Goal: Task Accomplishment & Management: Complete application form

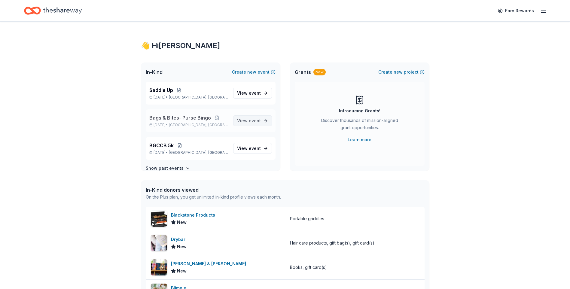
click at [258, 120] on link "View event" at bounding box center [252, 120] width 39 height 11
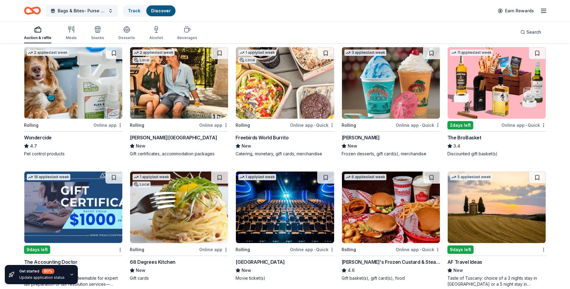
scroll to position [321, 0]
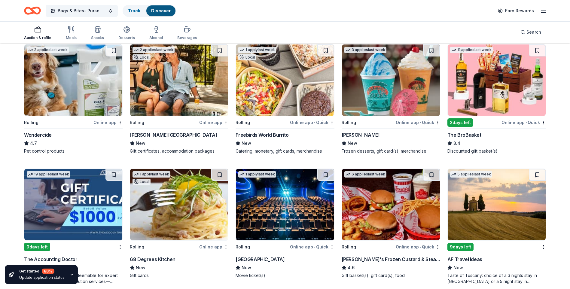
click at [457, 122] on div "2 days left" at bounding box center [461, 122] width 26 height 8
click at [109, 10] on button "Bags & Bites- Purse Bingo" at bounding box center [82, 11] width 72 height 12
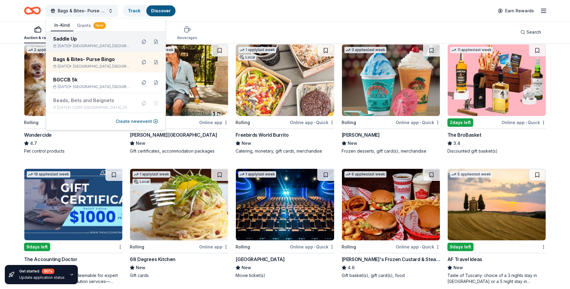
click at [98, 47] on span "Corpus Christi, TX" at bounding box center [102, 46] width 59 height 5
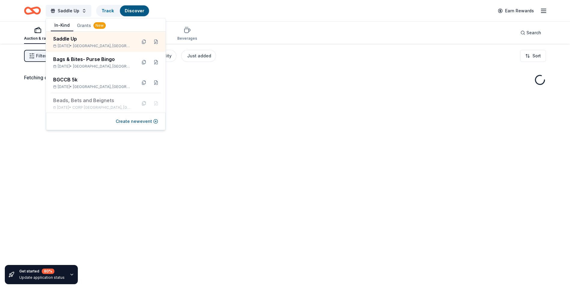
click at [265, 99] on div "Fetching donors, one moment..." at bounding box center [285, 188] width 570 height 289
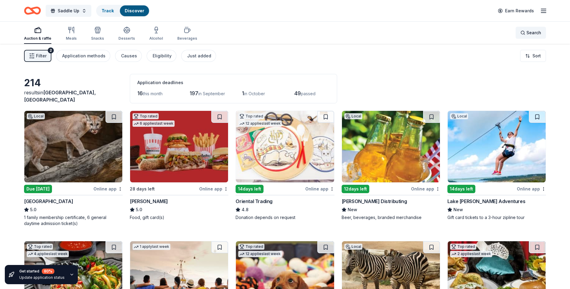
click at [524, 32] on div "Search" at bounding box center [531, 32] width 21 height 7
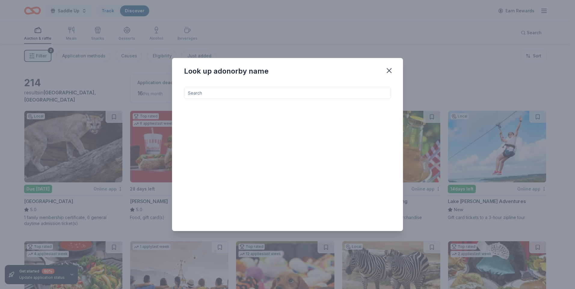
click at [188, 93] on input at bounding box center [287, 93] width 207 height 12
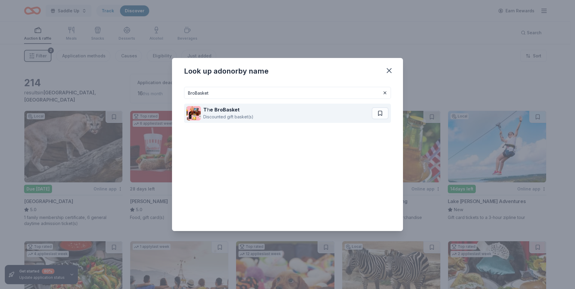
type input "BroBasket"
click at [210, 112] on strong "e" at bounding box center [211, 110] width 3 height 6
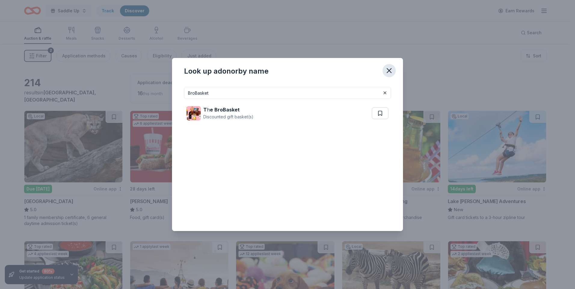
click at [389, 71] on icon "button" at bounding box center [389, 71] width 4 height 4
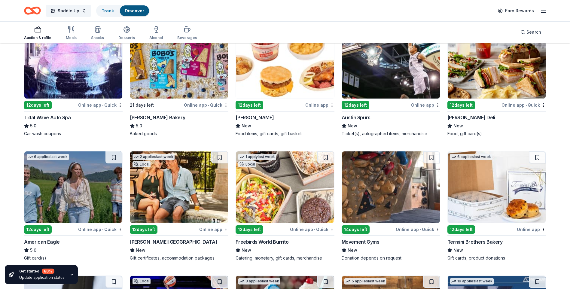
scroll to position [736, 0]
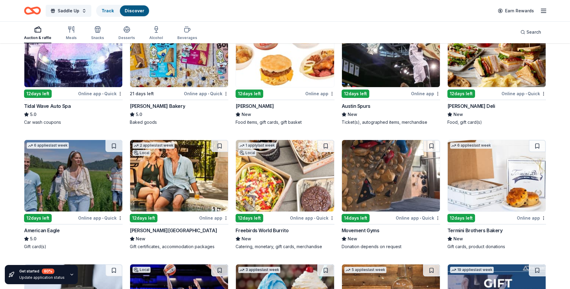
click at [481, 56] on img at bounding box center [497, 52] width 98 height 72
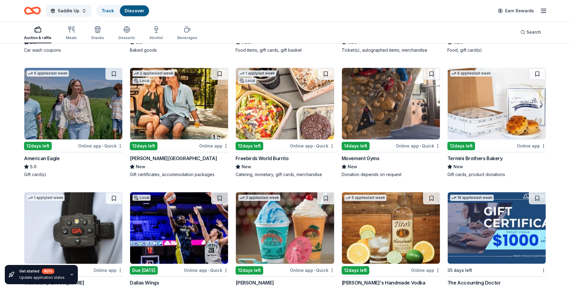
scroll to position [820, 0]
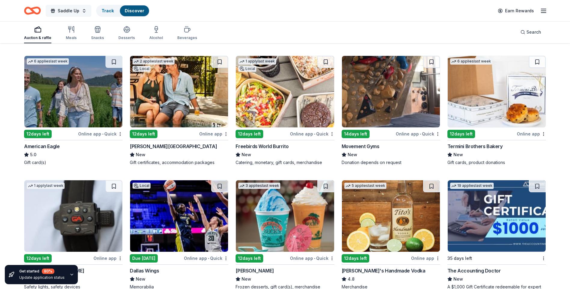
click at [83, 12] on button "Saddle Up" at bounding box center [69, 11] width 46 height 12
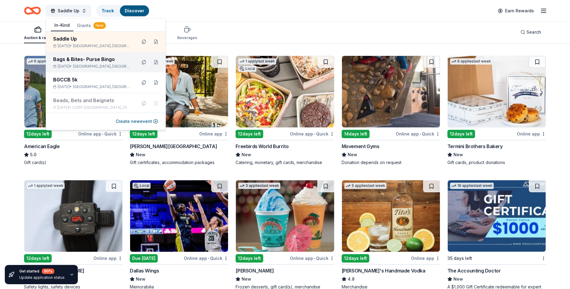
click at [84, 64] on div "Sep 06, 2025 • Corpus Christi, TX" at bounding box center [92, 66] width 79 height 5
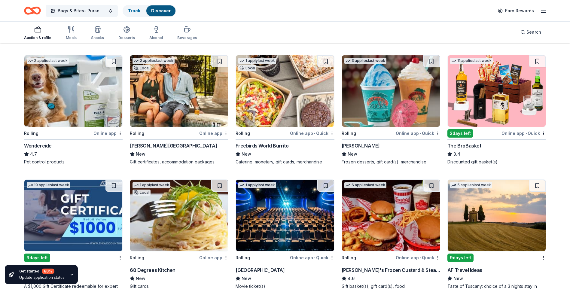
scroll to position [314, 0]
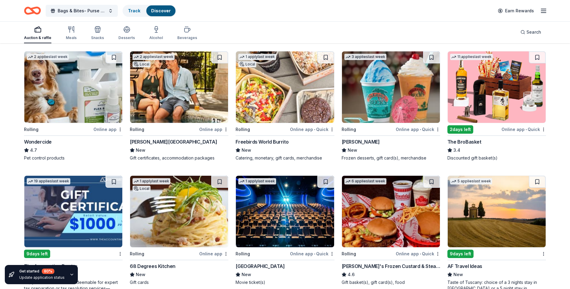
click at [483, 95] on img at bounding box center [497, 87] width 98 height 72
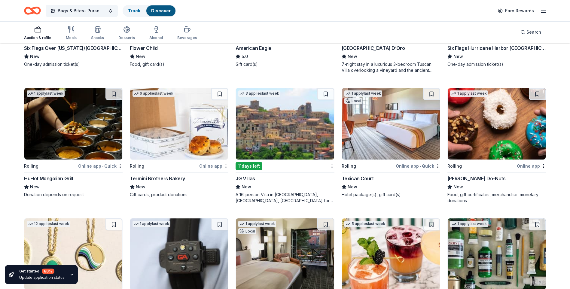
scroll to position [675, 0]
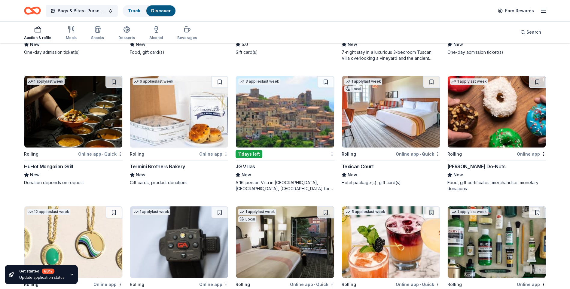
click at [160, 125] on img at bounding box center [179, 112] width 98 height 72
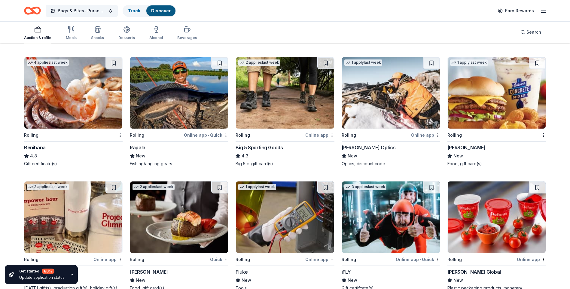
scroll to position [1738, 0]
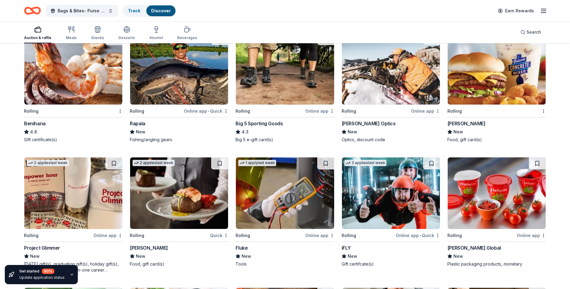
click at [278, 93] on img at bounding box center [285, 69] width 98 height 72
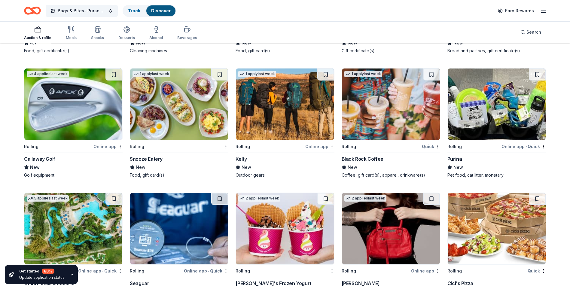
scroll to position [2081, 0]
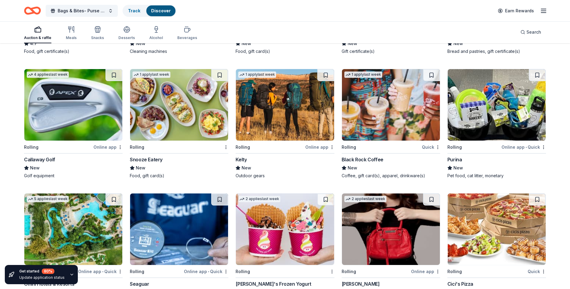
click at [384, 119] on img at bounding box center [391, 105] width 98 height 72
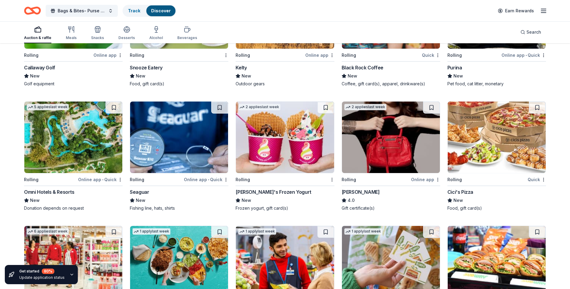
scroll to position [2197, 0]
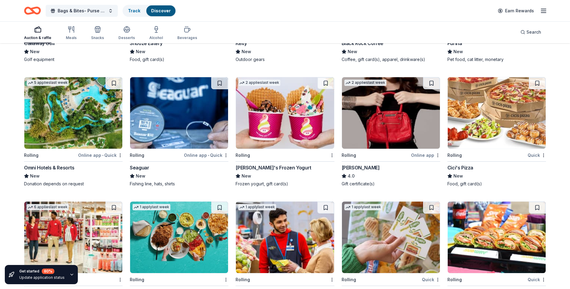
click at [486, 136] on img at bounding box center [497, 113] width 98 height 72
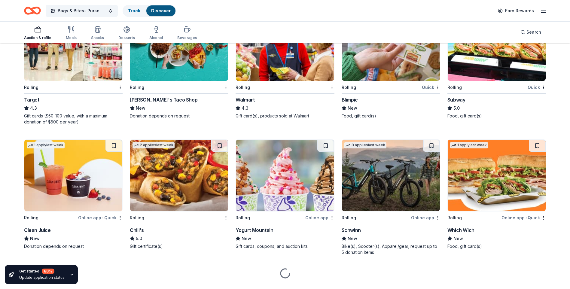
scroll to position [2410, 0]
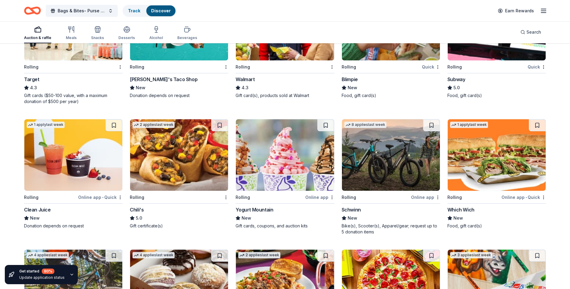
click at [162, 177] on img at bounding box center [179, 155] width 98 height 72
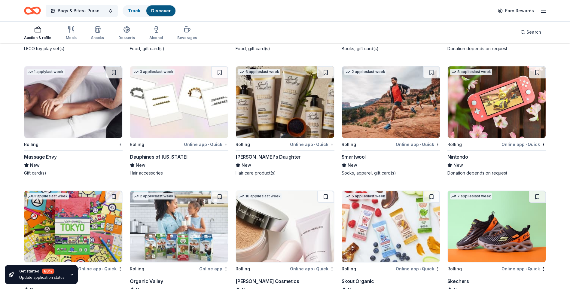
scroll to position [3629, 0]
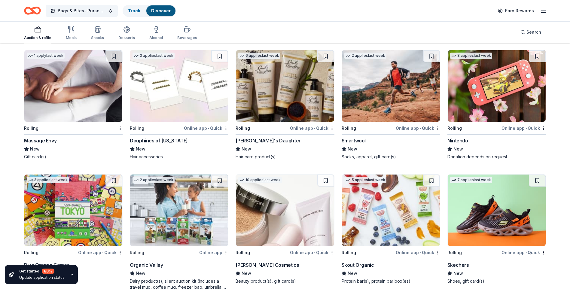
click at [69, 100] on img at bounding box center [73, 86] width 98 height 72
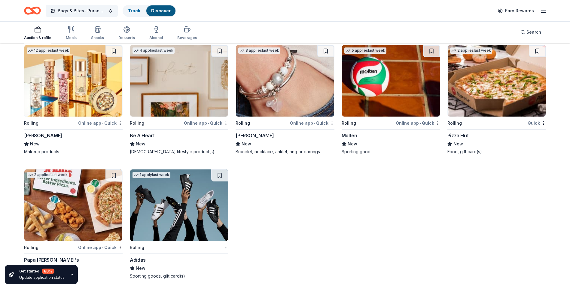
scroll to position [3897, 0]
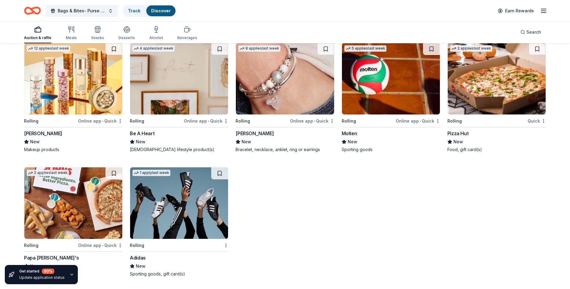
click at [174, 83] on img at bounding box center [179, 79] width 98 height 72
click at [67, 78] on img at bounding box center [73, 79] width 98 height 72
click at [109, 10] on button "Bags & Bites- Purse Bingo" at bounding box center [82, 11] width 72 height 12
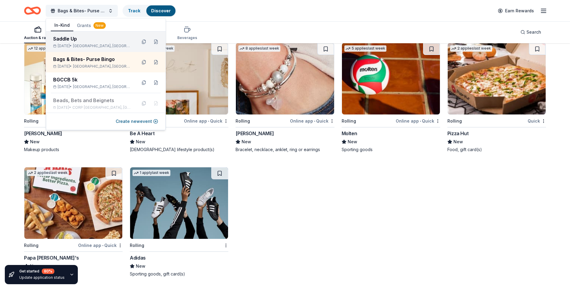
click at [99, 41] on div "Saddle Up" at bounding box center [92, 38] width 79 height 7
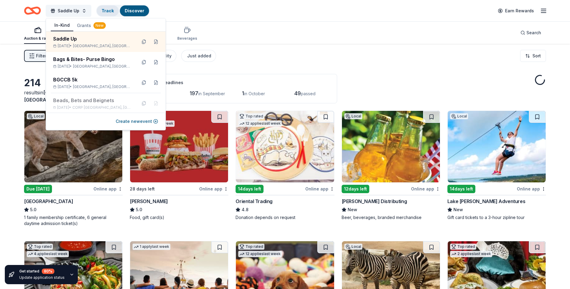
click at [106, 12] on link "Track" at bounding box center [108, 10] width 12 height 5
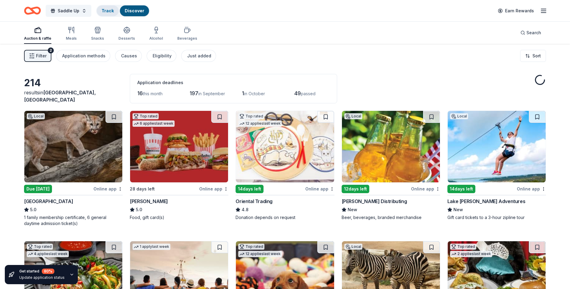
click at [106, 12] on link "Track" at bounding box center [108, 10] width 12 height 5
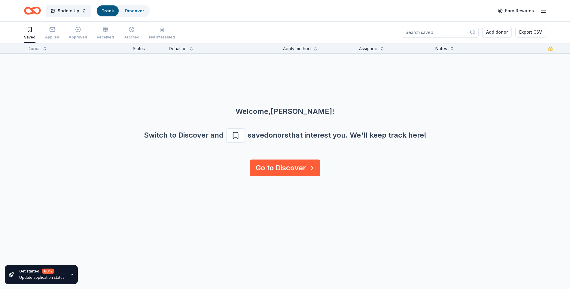
scroll to position [0, 0]
click at [44, 49] on button at bounding box center [44, 48] width 5 height 6
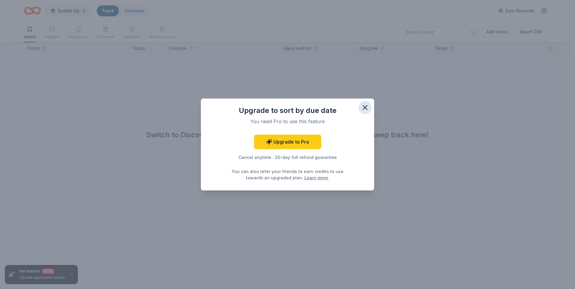
click at [364, 108] on icon "button" at bounding box center [365, 107] width 8 height 8
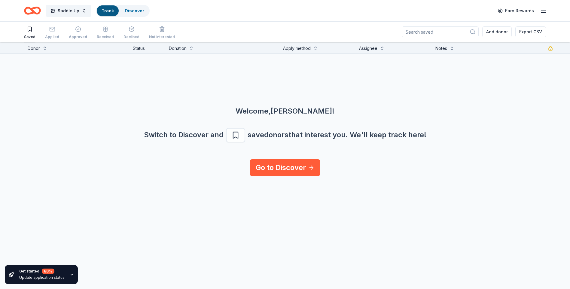
click at [543, 7] on icon "button" at bounding box center [543, 10] width 7 height 7
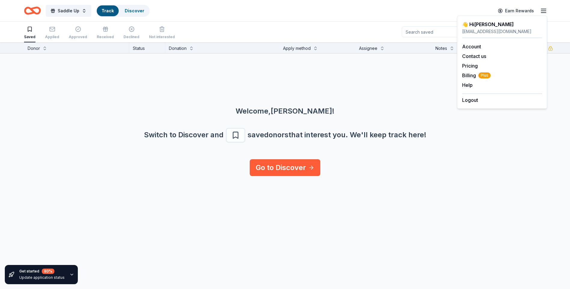
click at [422, 108] on div "Welcome, Kris !" at bounding box center [284, 111] width 541 height 10
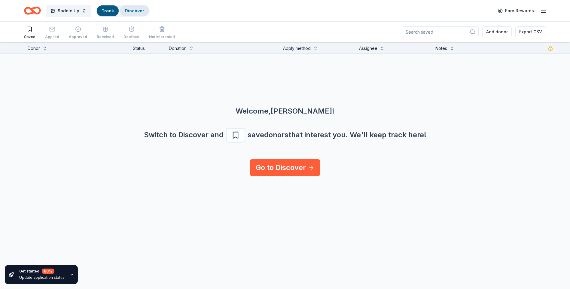
click at [135, 10] on link "Discover" at bounding box center [135, 10] width 20 height 5
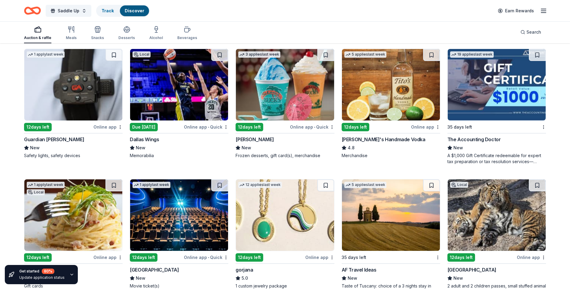
scroll to position [938, 0]
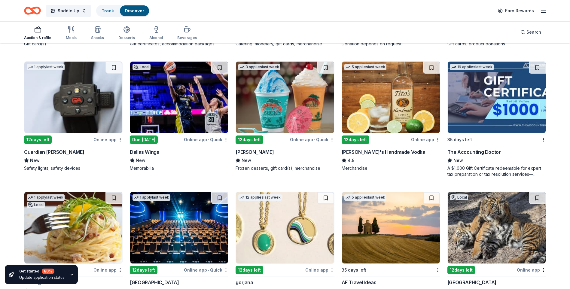
click at [478, 114] on img at bounding box center [497, 98] width 98 height 72
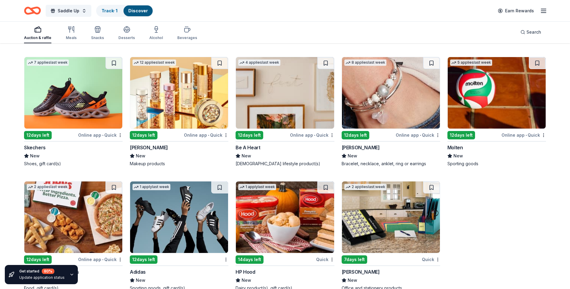
scroll to position [5302, 0]
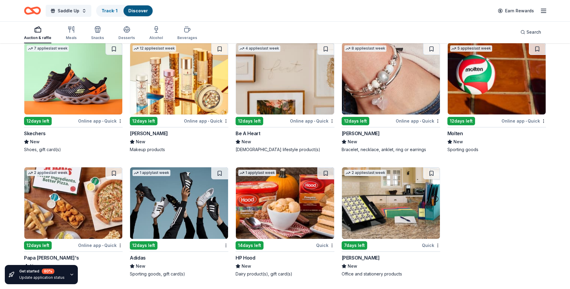
click at [544, 12] on icon "button" at bounding box center [543, 10] width 7 height 7
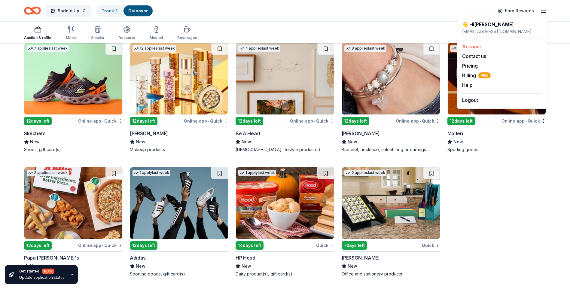
click at [476, 47] on link "Account" at bounding box center [471, 47] width 19 height 6
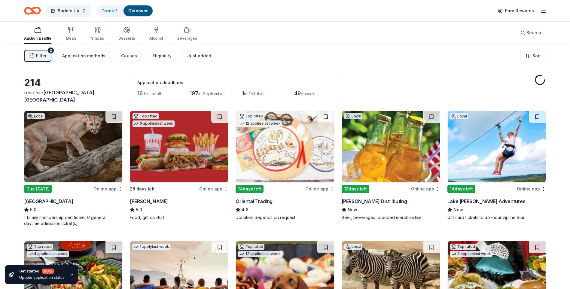
scroll to position [5302, 0]
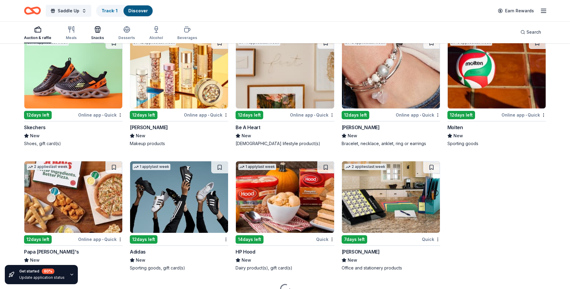
click at [95, 31] on icon "button" at bounding box center [97, 30] width 5 height 4
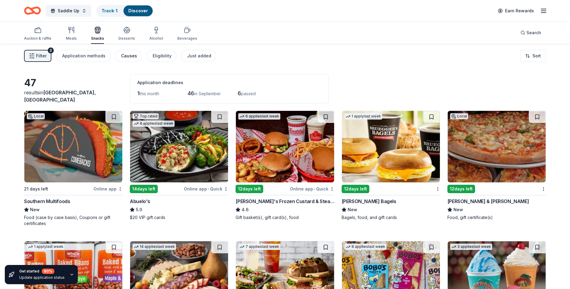
click at [130, 57] on div "Causes" at bounding box center [129, 55] width 16 height 7
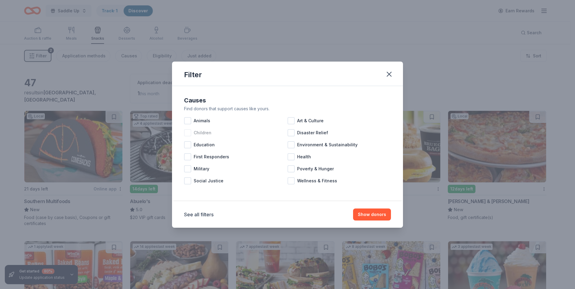
click at [188, 134] on div at bounding box center [187, 132] width 7 height 7
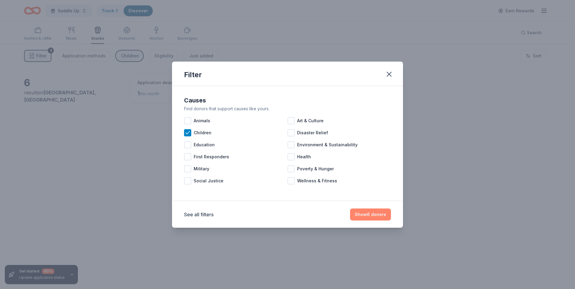
click at [372, 217] on button "Show 6 donors" at bounding box center [370, 215] width 41 height 12
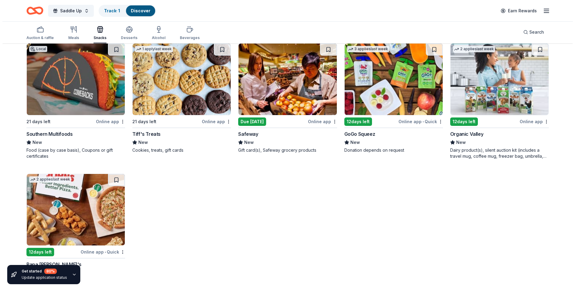
scroll to position [74, 0]
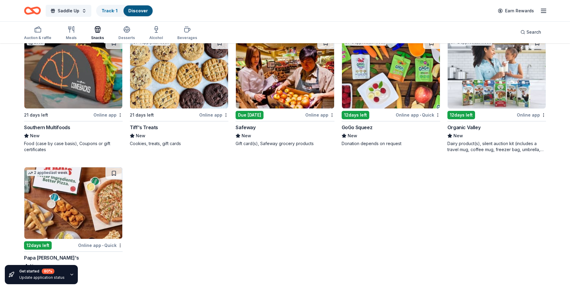
click at [61, 207] on img at bounding box center [73, 203] width 98 height 72
click at [361, 125] on div "GoGo Squeez" at bounding box center [357, 127] width 31 height 7
click at [82, 11] on button "Saddle Up" at bounding box center [69, 11] width 46 height 12
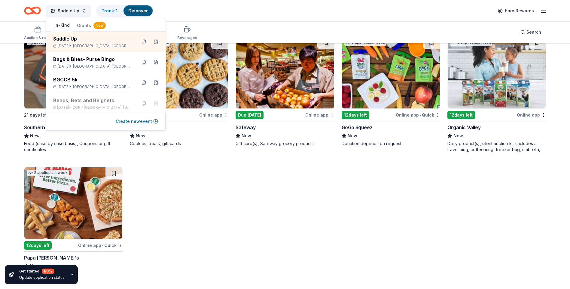
click at [139, 122] on button "Create new event" at bounding box center [137, 121] width 42 height 7
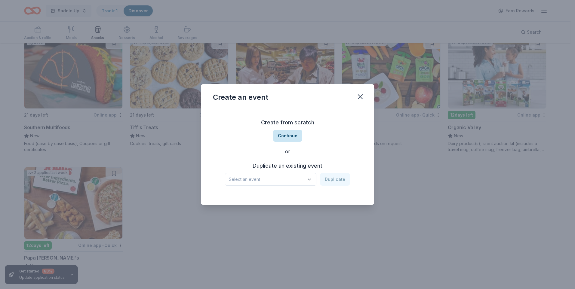
click at [289, 138] on button "Continue" at bounding box center [287, 136] width 29 height 12
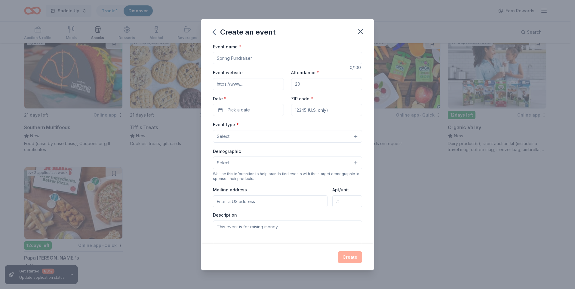
click at [253, 57] on input "Event name *" at bounding box center [287, 58] width 149 height 12
type input "[DATE] Spooktacular"
click at [245, 85] on input "Event website" at bounding box center [248, 84] width 71 height 12
type input "bgccb.org"
drag, startPoint x: 299, startPoint y: 85, endPoint x: 292, endPoint y: 85, distance: 7.8
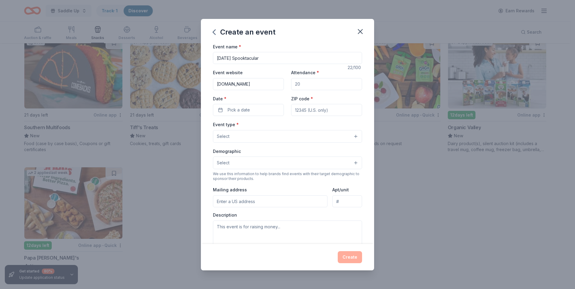
click at [292, 85] on input "Attendance *" at bounding box center [326, 84] width 71 height 12
type input "3000"
click at [228, 109] on span "Pick a date" at bounding box center [239, 109] width 22 height 7
click at [278, 129] on button "Go to next month" at bounding box center [279, 126] width 8 height 8
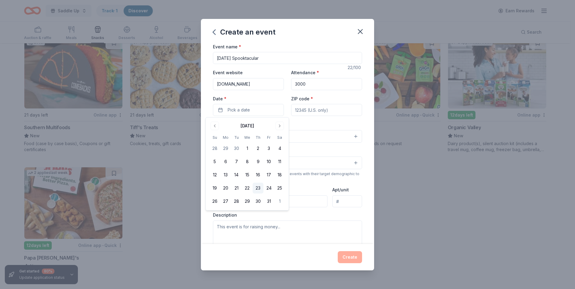
click at [256, 189] on button "23" at bounding box center [257, 188] width 11 height 11
click at [299, 110] on input "ZIP code *" at bounding box center [326, 110] width 71 height 12
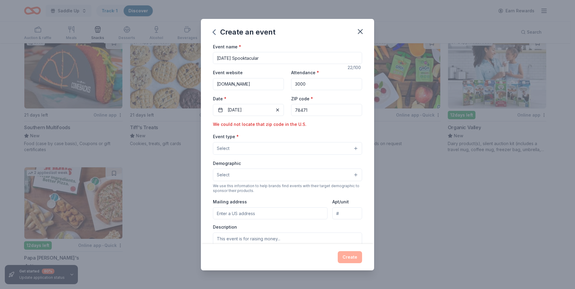
click at [350, 148] on button "Select" at bounding box center [287, 148] width 149 height 13
click at [306, 111] on div "Event name * Halloween Spooktacular 22 /100 Event website bgccb.org Attendance …" at bounding box center [287, 188] width 149 height 290
click at [305, 110] on input "78471" at bounding box center [326, 110] width 71 height 12
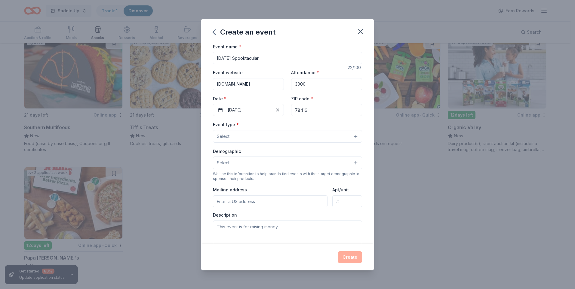
type input "78416"
click at [221, 135] on span "Select" at bounding box center [223, 136] width 13 height 7
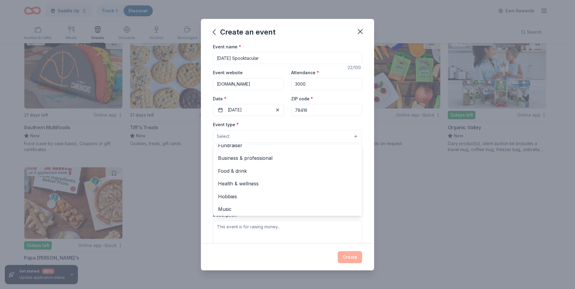
scroll to position [0, 0]
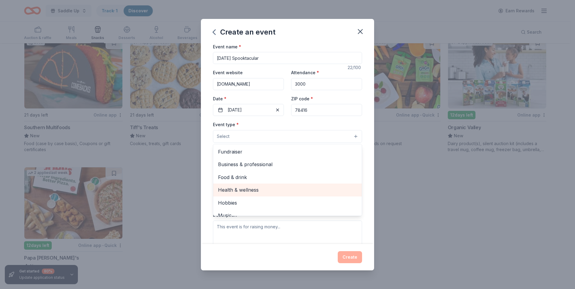
click at [240, 189] on span "Health & wellness" at bounding box center [287, 190] width 139 height 8
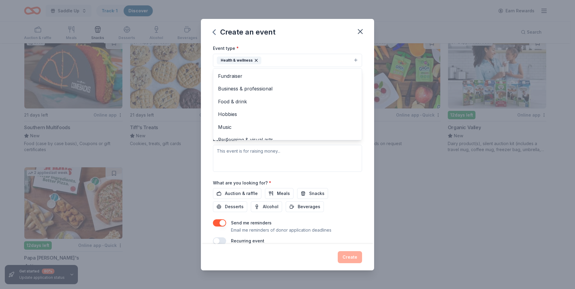
scroll to position [87, 0]
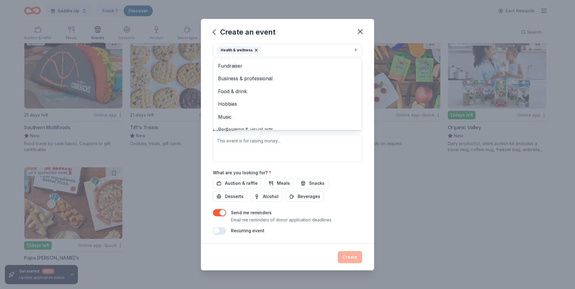
click at [364, 163] on div "Event name * Halloween Spooktacular 22 /100 Event website bgccb.org Attendance …" at bounding box center [287, 143] width 173 height 201
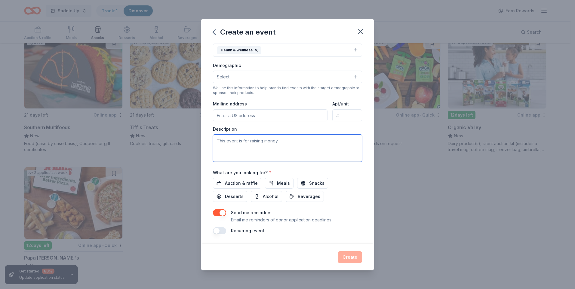
click at [218, 139] on textarea at bounding box center [287, 148] width 149 height 27
paste textarea "This October, the Boys & Girls Clubs of the Coastal Bend will be hosting our an…"
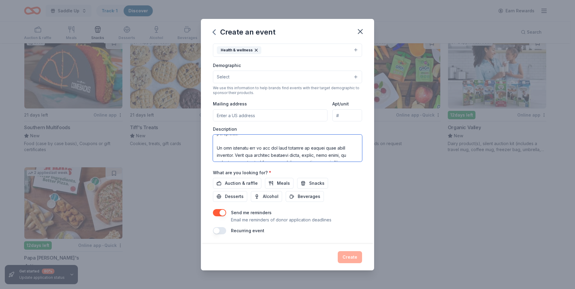
scroll to position [48, 0]
drag, startPoint x: 295, startPoint y: 145, endPoint x: 306, endPoint y: 145, distance: 11.1
click at [306, 145] on textarea at bounding box center [287, 148] width 149 height 27
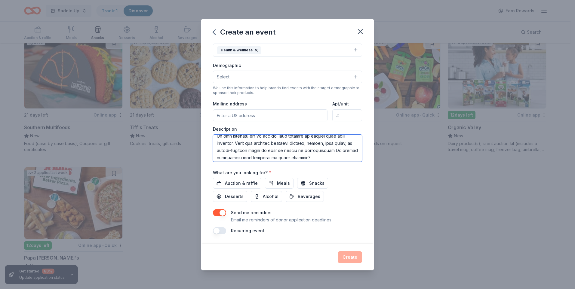
type textarea "This October, the Boys & Girls Clubs of the Coastal Bend will be hosting our an…"
click at [309, 183] on span "Snacks" at bounding box center [316, 183] width 15 height 7
click at [219, 118] on input "Mailing address" at bounding box center [270, 115] width 115 height 12
type input "Ktovar@bgccb.org"
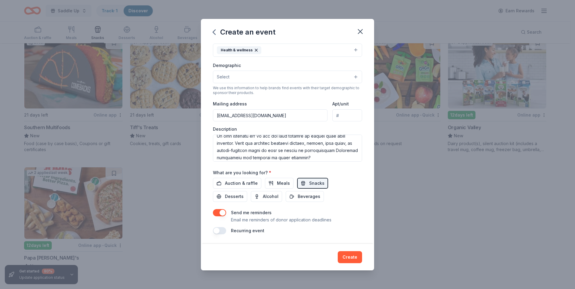
type input "3902 Greenwood Dr"
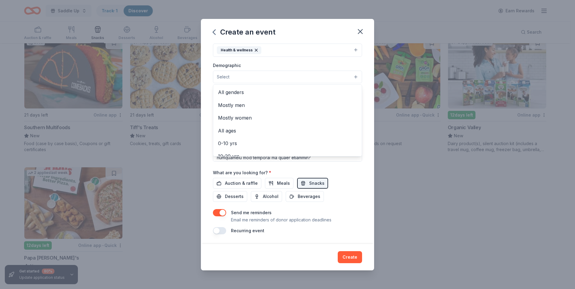
click at [222, 75] on span "Select" at bounding box center [223, 76] width 13 height 7
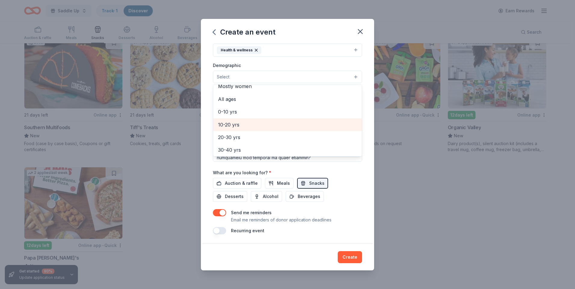
click at [228, 125] on span "10-20 yrs" at bounding box center [287, 125] width 139 height 8
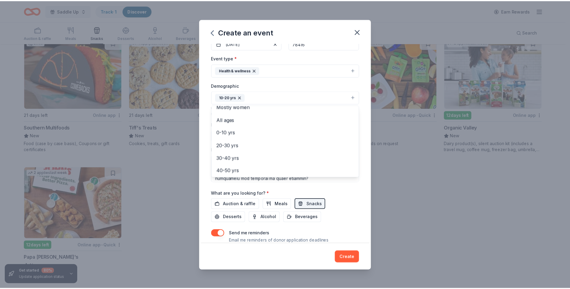
scroll to position [87, 0]
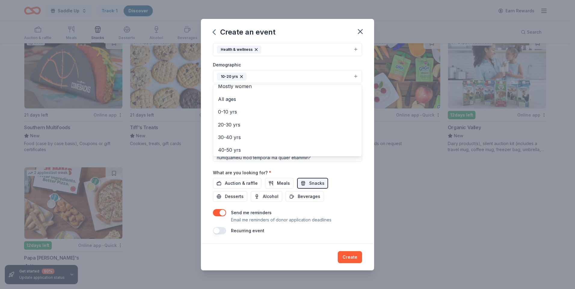
click at [354, 257] on div "Create an event Event name * Halloween Spooktacular 22 /100 Event website bgccb…" at bounding box center [287, 145] width 173 height 252
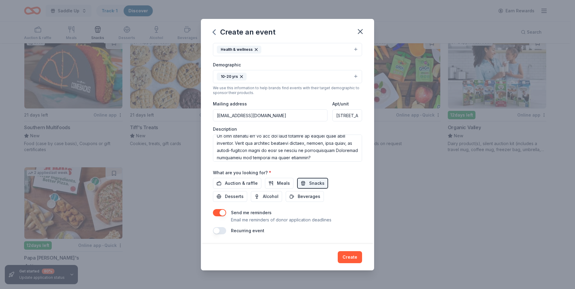
click at [354, 257] on button "Create" at bounding box center [350, 257] width 24 height 12
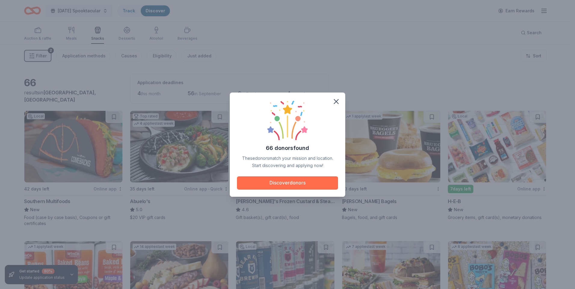
click at [277, 184] on button "Discover donors" at bounding box center [287, 182] width 101 height 13
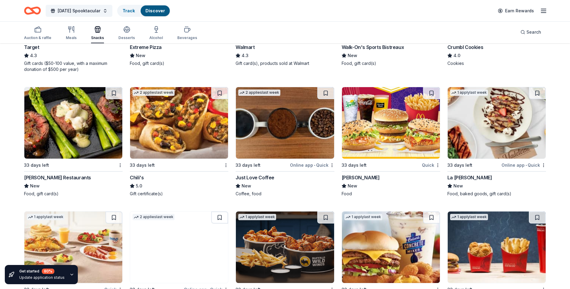
scroll to position [810, 0]
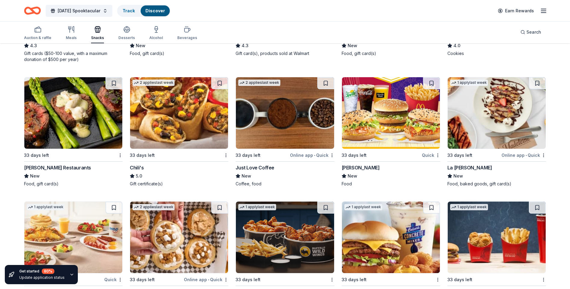
click at [387, 122] on img at bounding box center [391, 113] width 98 height 72
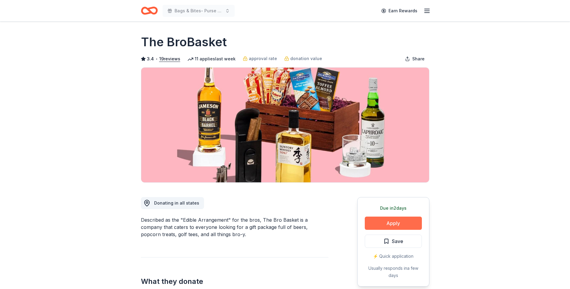
click at [397, 222] on button "Apply" at bounding box center [393, 223] width 57 height 13
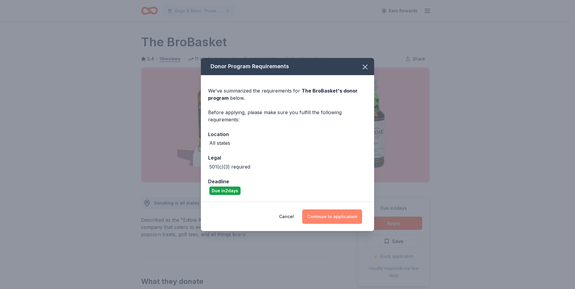
click at [332, 217] on button "Continue to application" at bounding box center [332, 217] width 60 height 14
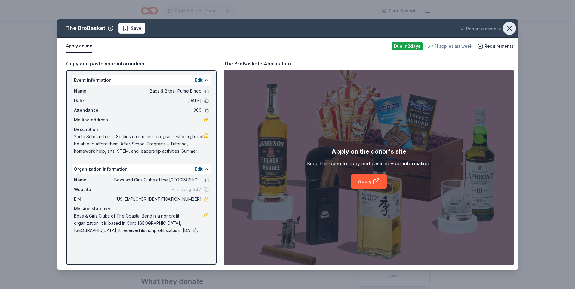
click at [509, 31] on icon "button" at bounding box center [509, 28] width 8 height 8
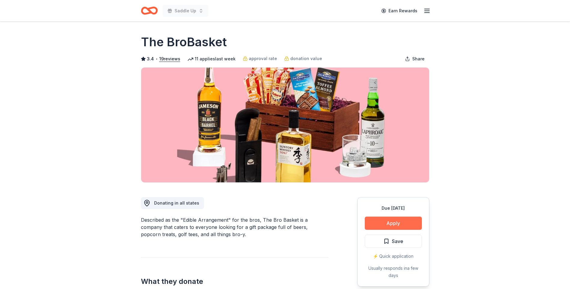
click at [392, 224] on button "Apply" at bounding box center [393, 223] width 57 height 13
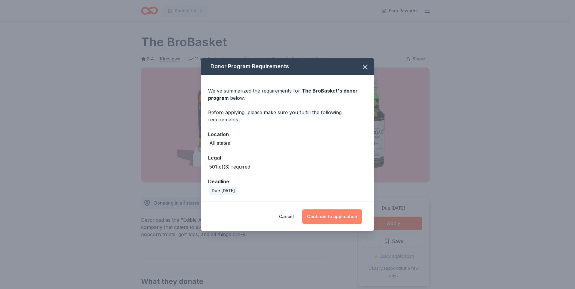
click at [322, 218] on button "Continue to application" at bounding box center [332, 217] width 60 height 14
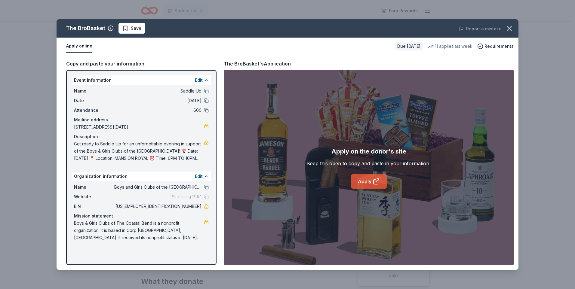
click at [368, 183] on link "Apply" at bounding box center [368, 181] width 36 height 14
click at [368, 182] on link "Apply" at bounding box center [368, 181] width 36 height 14
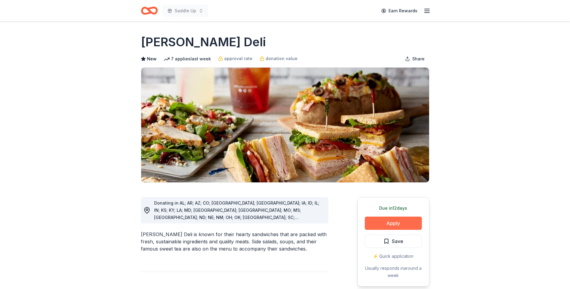
click at [396, 222] on button "Apply" at bounding box center [393, 223] width 57 height 13
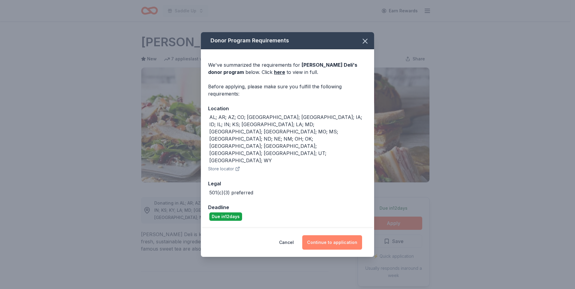
click at [337, 235] on button "Continue to application" at bounding box center [332, 242] width 60 height 14
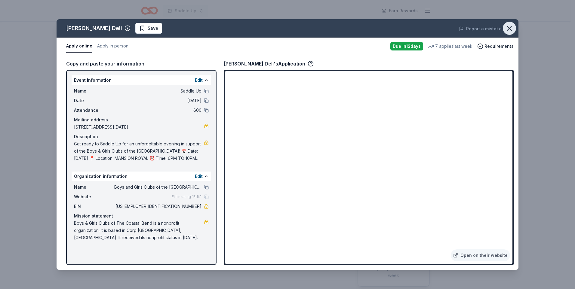
click at [508, 28] on icon "button" at bounding box center [509, 28] width 4 height 4
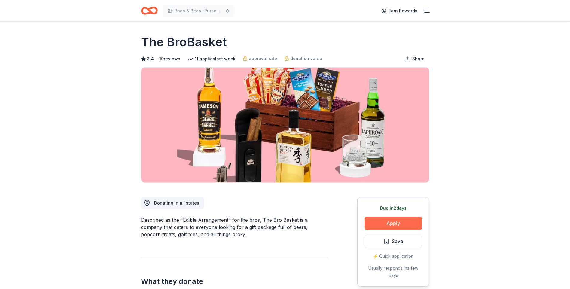
click at [391, 225] on button "Apply" at bounding box center [393, 223] width 57 height 13
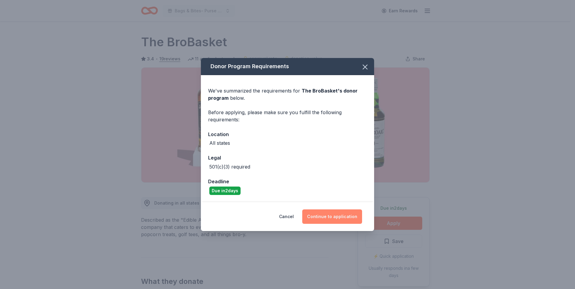
click at [322, 217] on button "Continue to application" at bounding box center [332, 217] width 60 height 14
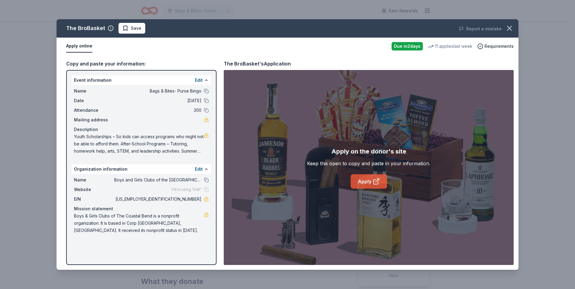
click at [367, 185] on link "Apply" at bounding box center [368, 181] width 36 height 14
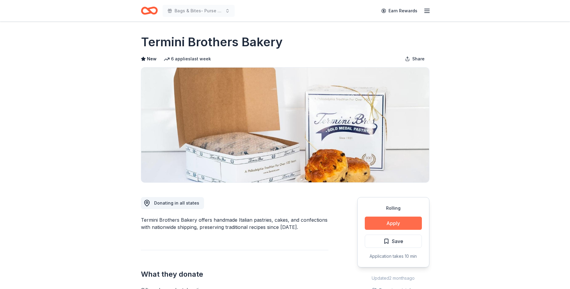
click at [393, 224] on button "Apply" at bounding box center [393, 223] width 57 height 13
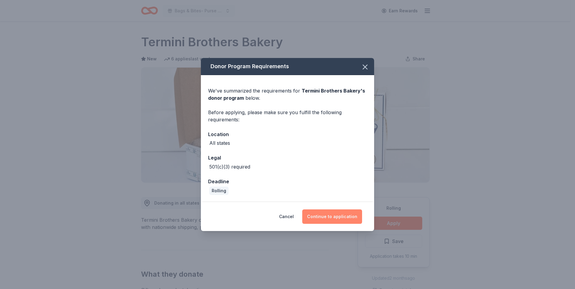
click at [331, 216] on button "Continue to application" at bounding box center [332, 217] width 60 height 14
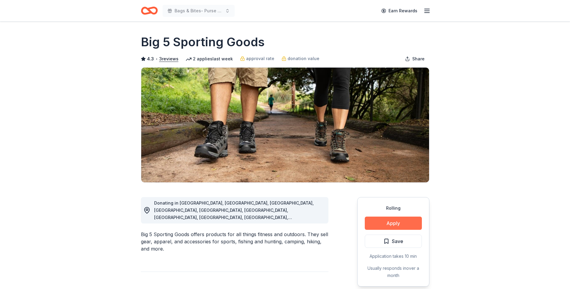
click at [393, 225] on button "Apply" at bounding box center [393, 223] width 57 height 13
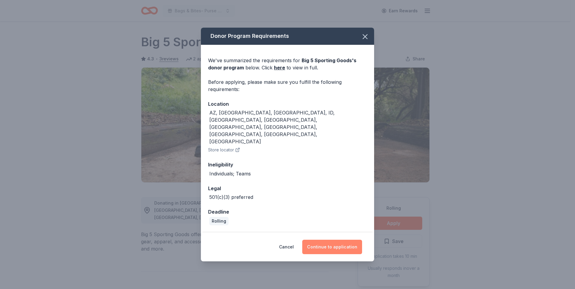
click at [329, 240] on button "Continue to application" at bounding box center [332, 247] width 60 height 14
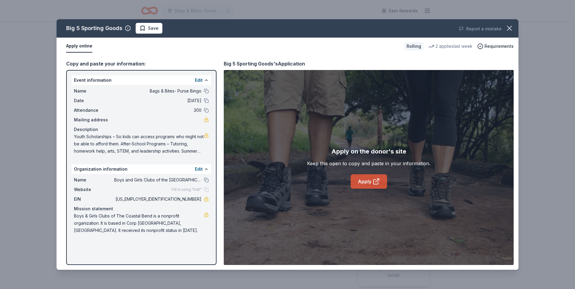
click at [370, 180] on link "Apply" at bounding box center [368, 181] width 36 height 14
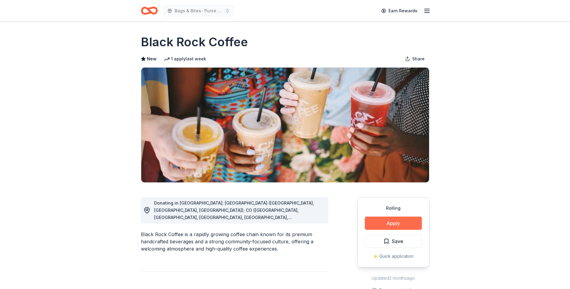
click at [393, 223] on button "Apply" at bounding box center [393, 223] width 57 height 13
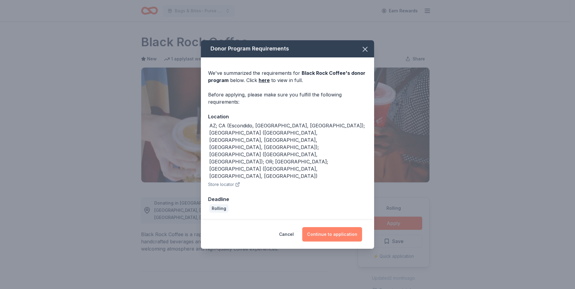
click at [336, 227] on button "Continue to application" at bounding box center [332, 234] width 60 height 14
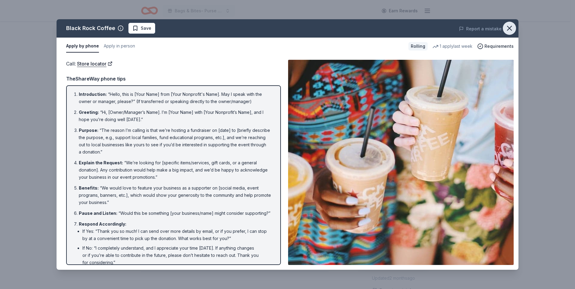
click at [508, 29] on icon "button" at bounding box center [509, 28] width 8 height 8
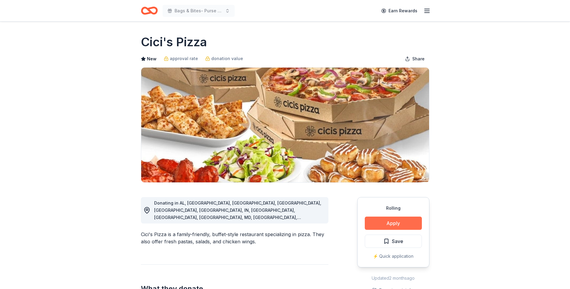
click at [395, 223] on button "Apply" at bounding box center [393, 223] width 57 height 13
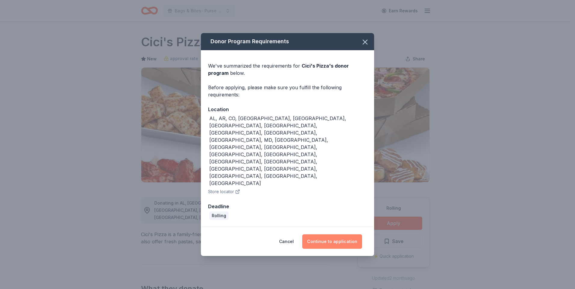
click at [330, 234] on button "Continue to application" at bounding box center [332, 241] width 60 height 14
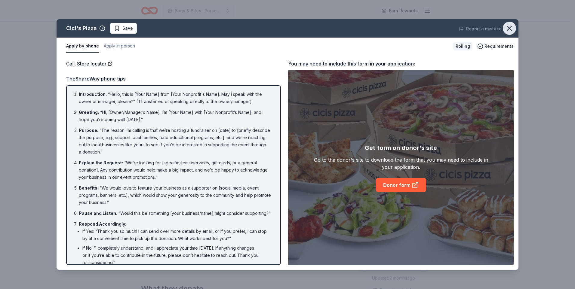
click at [508, 29] on icon "button" at bounding box center [509, 28] width 4 height 4
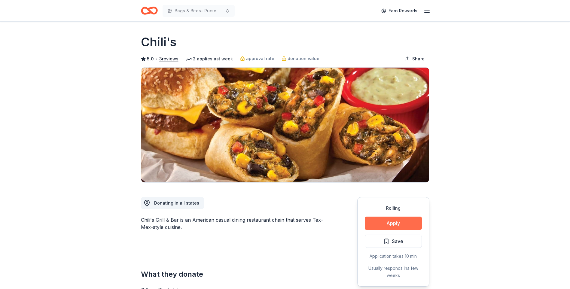
click at [398, 224] on button "Apply" at bounding box center [393, 223] width 57 height 13
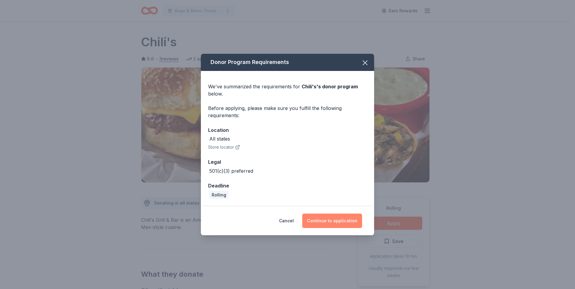
click at [325, 222] on button "Continue to application" at bounding box center [332, 221] width 60 height 14
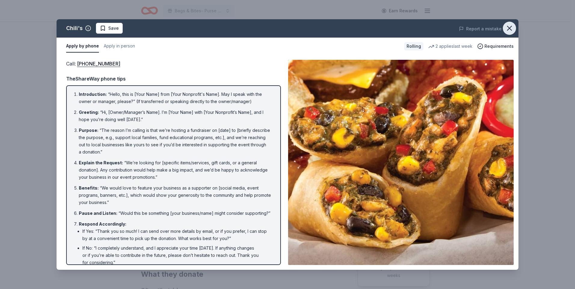
click at [507, 30] on icon "button" at bounding box center [509, 28] width 8 height 8
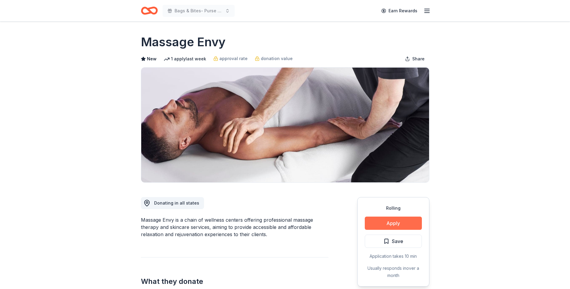
click at [398, 225] on button "Apply" at bounding box center [393, 223] width 57 height 13
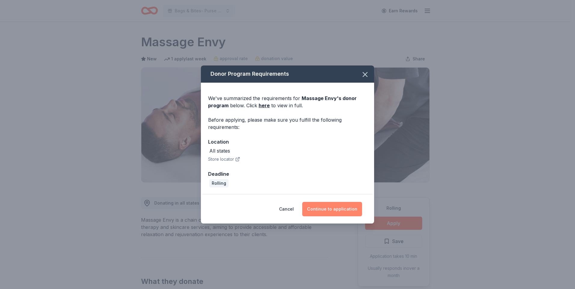
click at [340, 210] on button "Continue to application" at bounding box center [332, 209] width 60 height 14
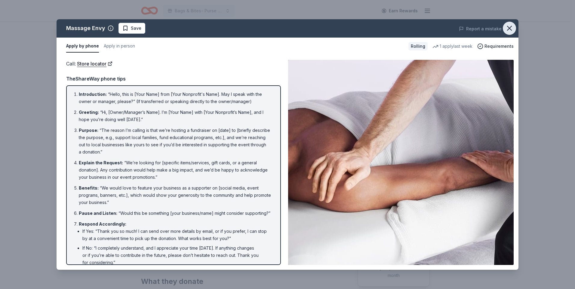
click at [509, 30] on icon "button" at bounding box center [509, 28] width 8 height 8
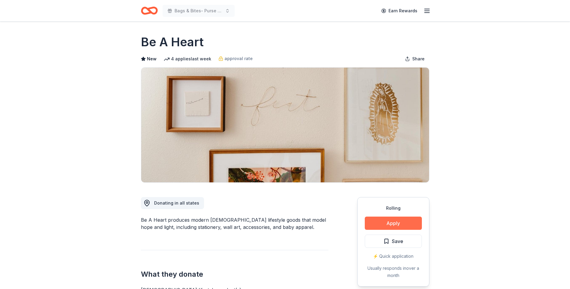
click at [402, 223] on button "Apply" at bounding box center [393, 223] width 57 height 13
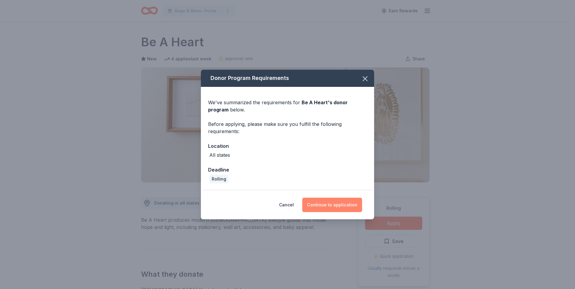
click at [337, 206] on button "Continue to application" at bounding box center [332, 205] width 60 height 14
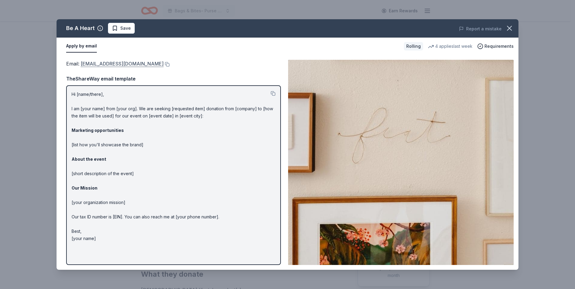
click at [102, 64] on link "hello@beaheart.com" at bounding box center [122, 64] width 83 height 8
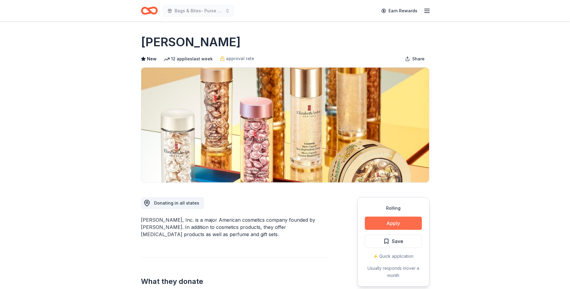
click at [393, 225] on button "Apply" at bounding box center [393, 223] width 57 height 13
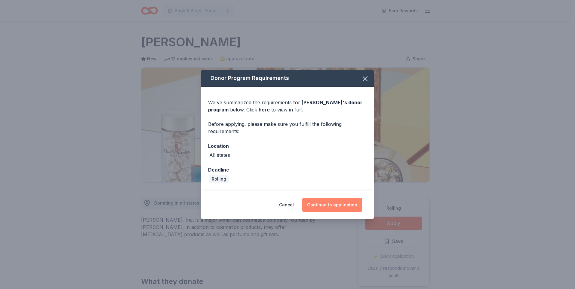
click at [329, 206] on button "Continue to application" at bounding box center [332, 205] width 60 height 14
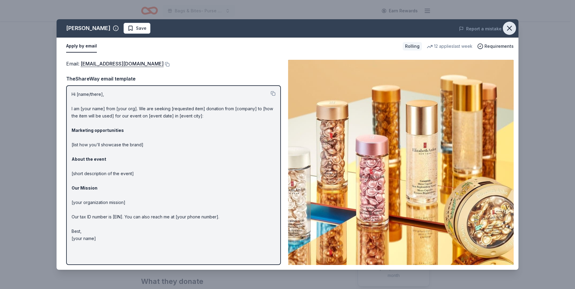
click at [510, 28] on icon "button" at bounding box center [509, 28] width 8 height 8
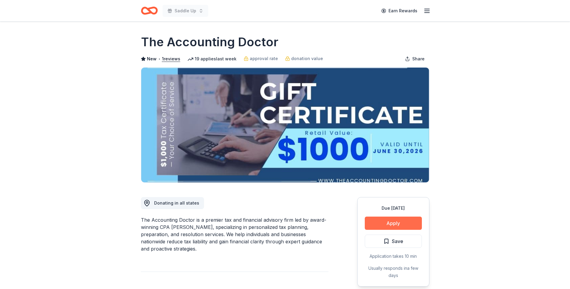
click at [384, 223] on button "Apply" at bounding box center [393, 223] width 57 height 13
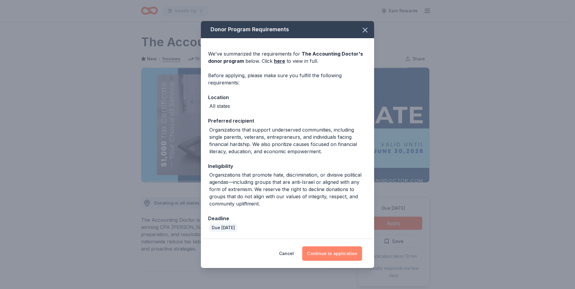
click at [325, 252] on button "Continue to application" at bounding box center [332, 253] width 60 height 14
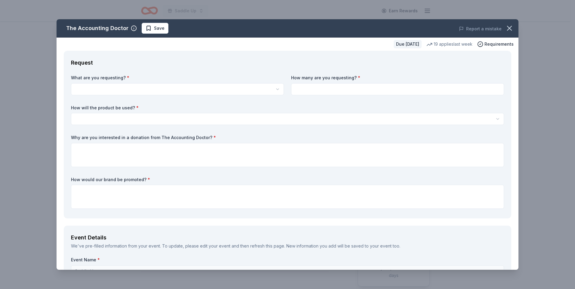
click at [79, 87] on html "Saddle Up Earn Rewards Due in 35 days Share The Accounting Doctor New • 1 revie…" at bounding box center [287, 144] width 575 height 289
select select "A $1,000 Gift Certificate redeemable for expert tax preparation or tax resoluti…"
click at [78, 118] on html "Saddle Up Earn Rewards Due in 35 days Share The Accounting Doctor New • 1 revie…" at bounding box center [287, 144] width 575 height 289
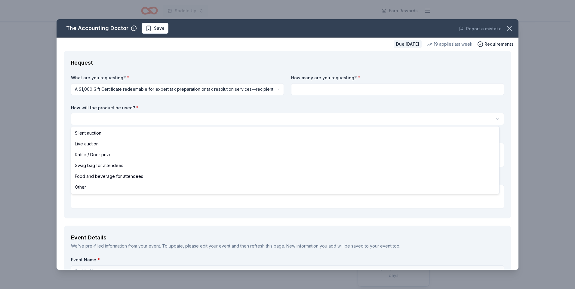
select select "silentAuction"
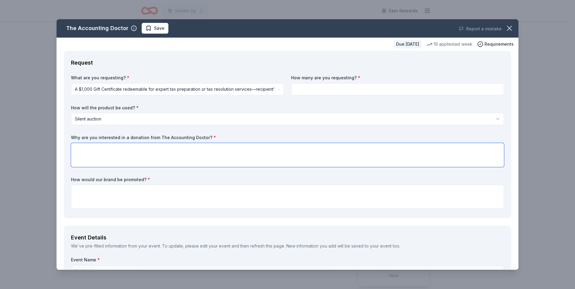
click at [76, 148] on textarea at bounding box center [287, 155] width 433 height 24
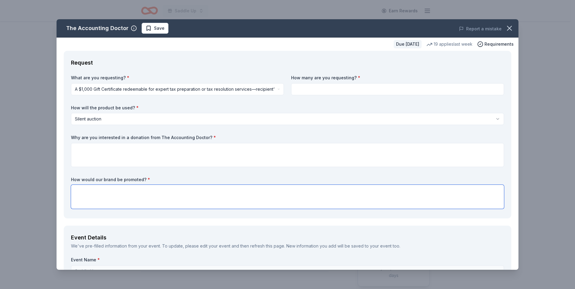
click at [77, 188] on textarea at bounding box center [287, 197] width 433 height 24
click at [96, 191] on textarea "social med, radio , website and at event" at bounding box center [287, 197] width 433 height 24
type textarea "social media, radio , website and at event"
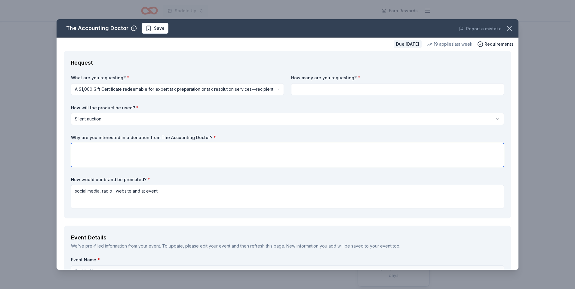
click at [77, 148] on textarea at bounding box center [287, 155] width 433 height 24
click at [75, 149] on textarea at bounding box center [287, 155] width 433 height 24
paste textarea "We are reaching out to ask if you would consider donating a gift basket, gift c…"
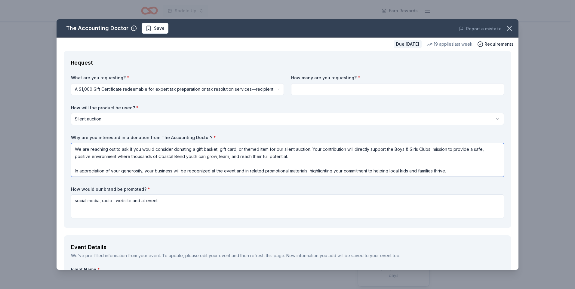
click at [217, 149] on textarea "We are reaching out to ask if you would consider donating a gift basket, gift c…" at bounding box center [287, 160] width 433 height 34
drag, startPoint x: 241, startPoint y: 150, endPoint x: 274, endPoint y: 150, distance: 32.5
click at [274, 150] on textarea "We are reaching out to ask if you would consider donating a gift basket, or gif…" at bounding box center [287, 160] width 433 height 34
drag, startPoint x: 191, startPoint y: 150, endPoint x: 223, endPoint y: 148, distance: 31.9
click at [223, 148] on textarea "We are reaching out to ask if you would consider donating a gift basket, or gif…" at bounding box center [287, 160] width 433 height 34
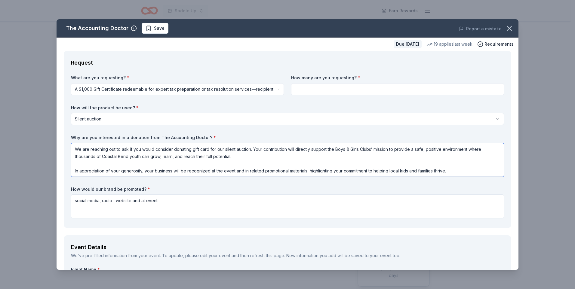
type textarea "We are reaching out to ask if you would consider donating gift card for our sil…"
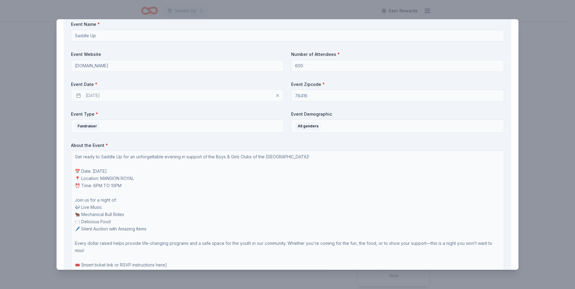
scroll to position [253, 0]
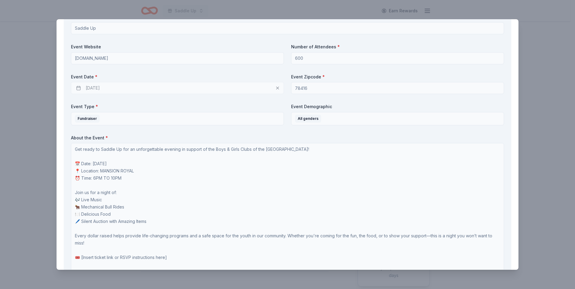
click at [110, 87] on div "10/01/2025" at bounding box center [177, 88] width 213 height 12
click at [272, 87] on div "10/01/2025" at bounding box center [177, 88] width 213 height 12
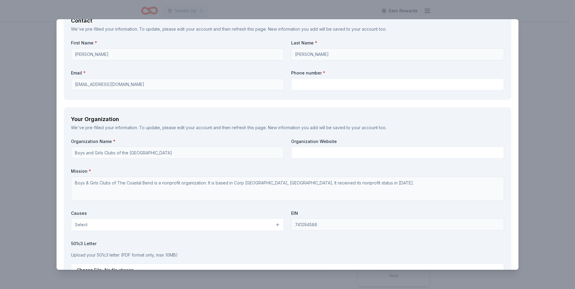
scroll to position [555, 0]
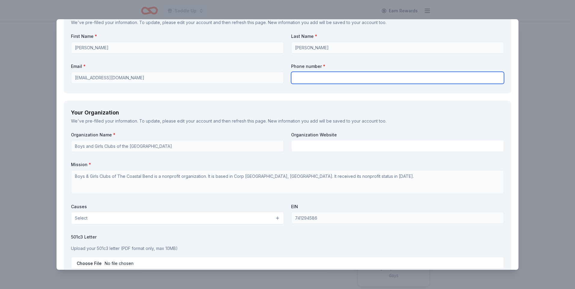
click at [294, 80] on input "text" at bounding box center [397, 78] width 213 height 12
type input "479-966-1368"
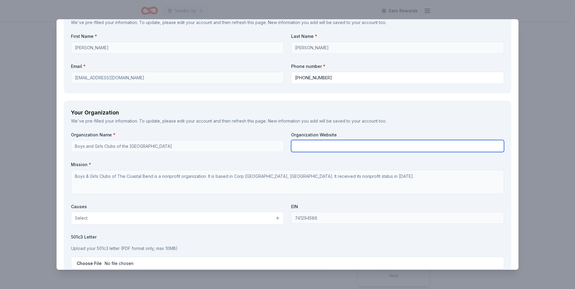
type input "Boys and Girls Clubs of the Coastal Bend"
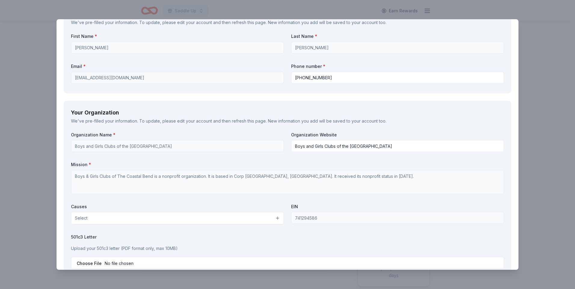
type textarea "We would be honored if you would consider supporting this event by donating an …"
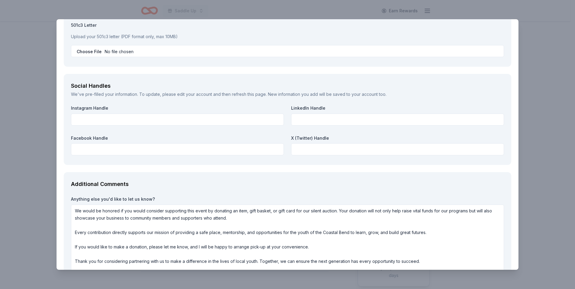
scroll to position [768, 0]
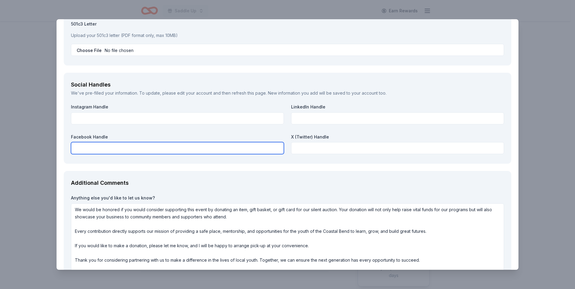
click at [80, 148] on input "text" at bounding box center [177, 148] width 213 height 12
type input "bgccb"
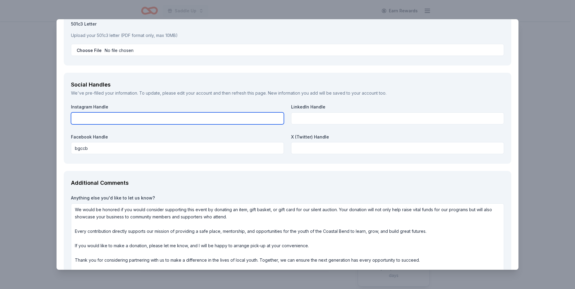
click at [75, 119] on input "text" at bounding box center [177, 118] width 213 height 12
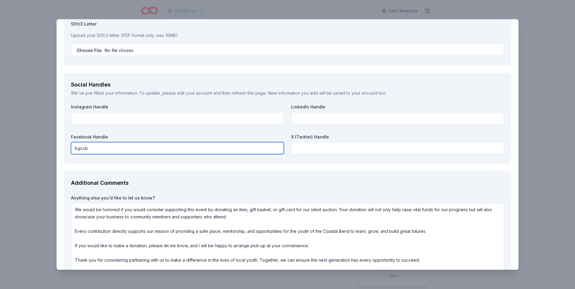
drag, startPoint x: 90, startPoint y: 148, endPoint x: 65, endPoint y: 148, distance: 24.6
click at [65, 148] on div "Social Handles We've pre-filled your information. To update, please edit your a…" at bounding box center [287, 118] width 447 height 91
paste input "https://www.facebook.com/bgccoastalbend"
type input "https://www.facebook.com/bgccoastalbend"
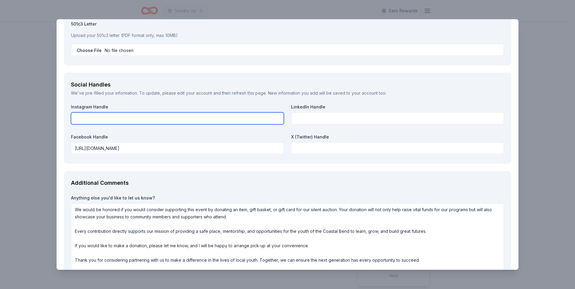
click at [78, 119] on input "text" at bounding box center [177, 118] width 213 height 12
paste input "https://www.instagram.com/bgccoastalbend/"
type input "https://www.instagram.com/bgccoastalbend/"
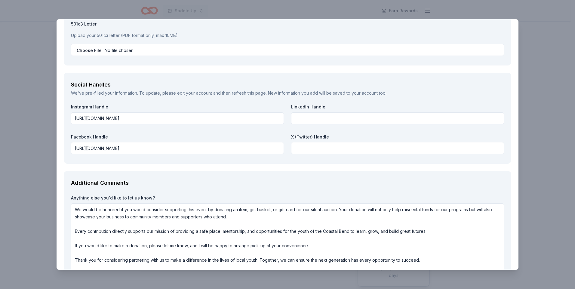
scroll to position [834, 0]
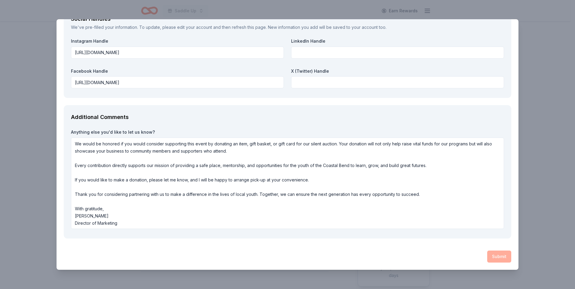
click at [491, 257] on div "Submit" at bounding box center [287, 257] width 447 height 12
click at [494, 257] on div "Submit" at bounding box center [287, 257] width 447 height 12
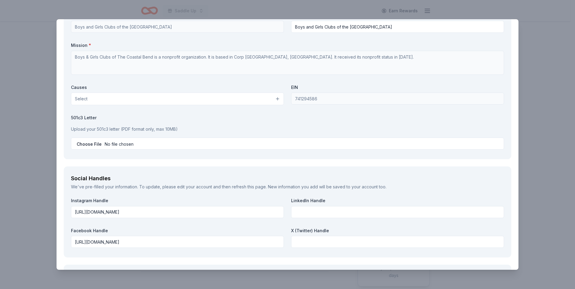
scroll to position [671, 0]
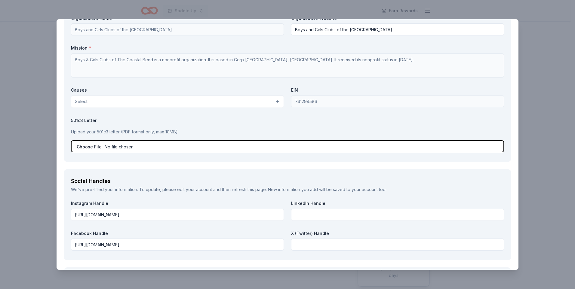
click at [90, 146] on input "file" at bounding box center [287, 146] width 433 height 12
type input "C:\fakepath\Donation Letter-Saddle Up 2025 Kris .pdf"
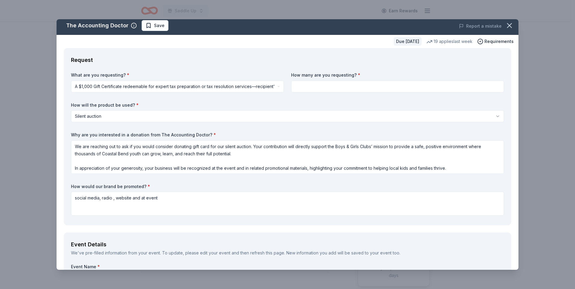
scroll to position [0, 0]
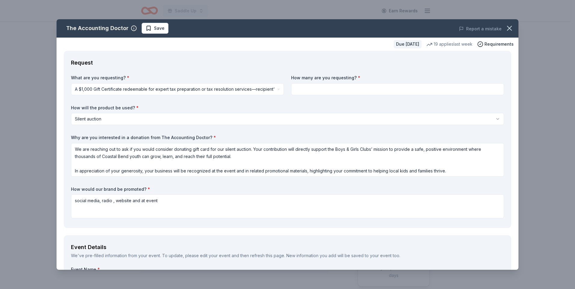
click at [299, 88] on input at bounding box center [397, 89] width 213 height 12
type input "2"
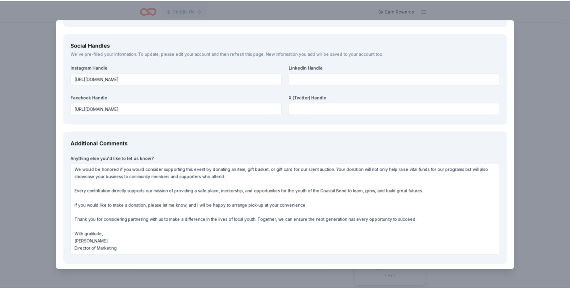
scroll to position [834, 0]
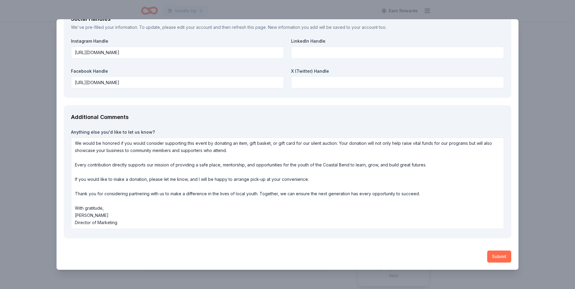
click at [498, 255] on button "Submit" at bounding box center [499, 257] width 24 height 12
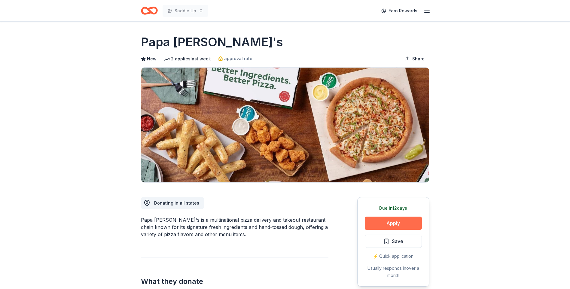
click at [394, 227] on button "Apply" at bounding box center [393, 223] width 57 height 13
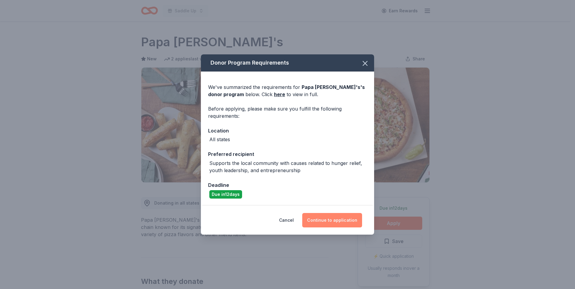
click at [323, 222] on button "Continue to application" at bounding box center [332, 220] width 60 height 14
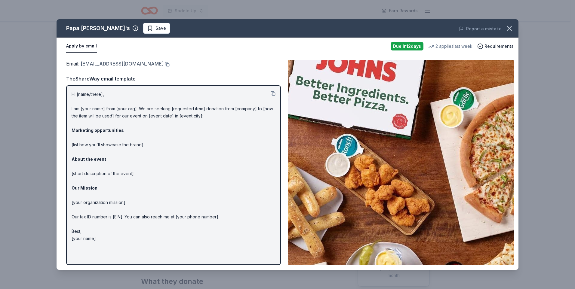
click at [98, 63] on link "[EMAIL_ADDRESS][DOMAIN_NAME]" at bounding box center [122, 64] width 83 height 8
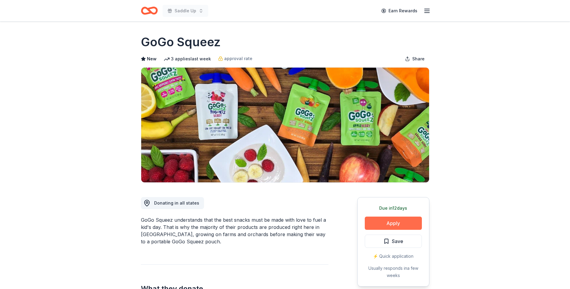
click at [397, 225] on button "Apply" at bounding box center [393, 223] width 57 height 13
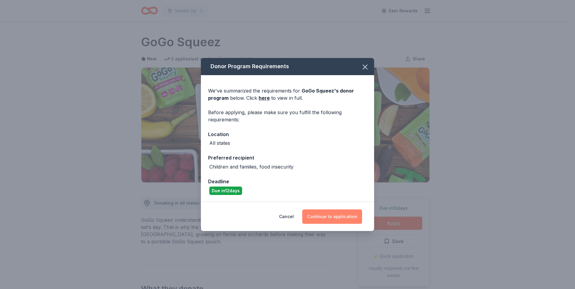
click at [328, 218] on button "Continue to application" at bounding box center [332, 217] width 60 height 14
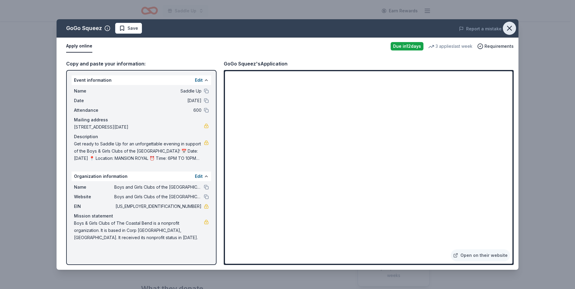
click at [509, 27] on icon "button" at bounding box center [509, 28] width 8 height 8
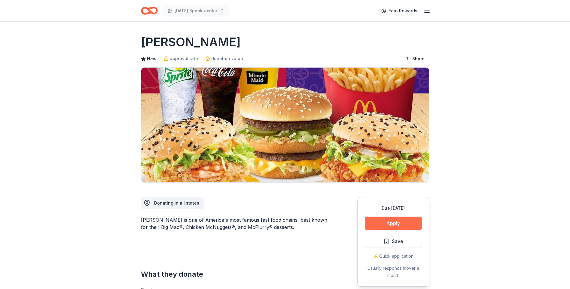
click at [392, 222] on button "Apply" at bounding box center [393, 223] width 57 height 13
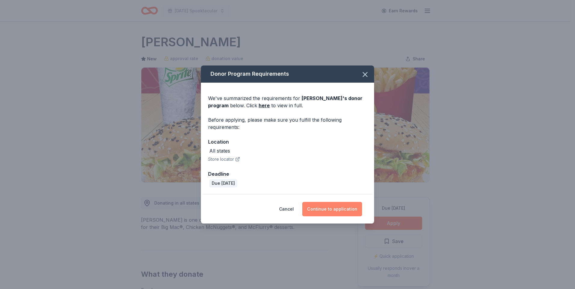
click at [332, 207] on button "Continue to application" at bounding box center [332, 209] width 60 height 14
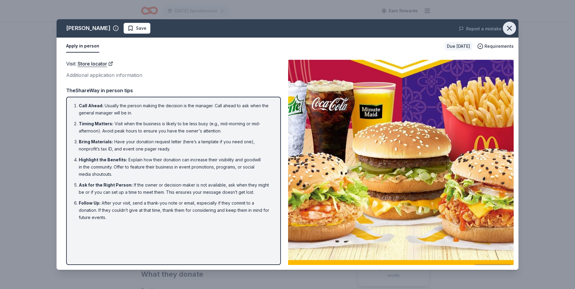
click at [511, 29] on icon "button" at bounding box center [509, 28] width 8 height 8
